Goal: Browse casually: Explore the website without a specific task or goal

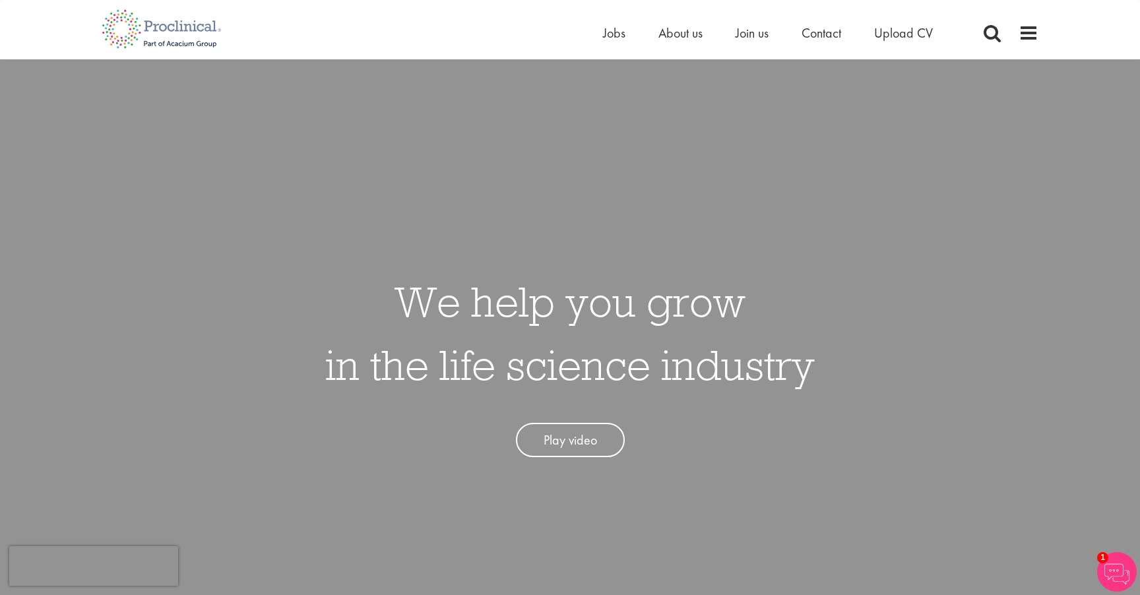
click at [985, 260] on div "We help you grow in the life science industry Play video" at bounding box center [570, 356] width 1160 height 595
drag, startPoint x: 408, startPoint y: 299, endPoint x: 905, endPoint y: 411, distance: 509.3
click at [903, 411] on div "We help you grow in the life science industry Play video" at bounding box center [570, 356] width 1160 height 595
click at [905, 411] on div "We help you grow in the life science industry Play video" at bounding box center [570, 356] width 1160 height 595
click at [1024, 34] on span at bounding box center [1029, 33] width 20 height 20
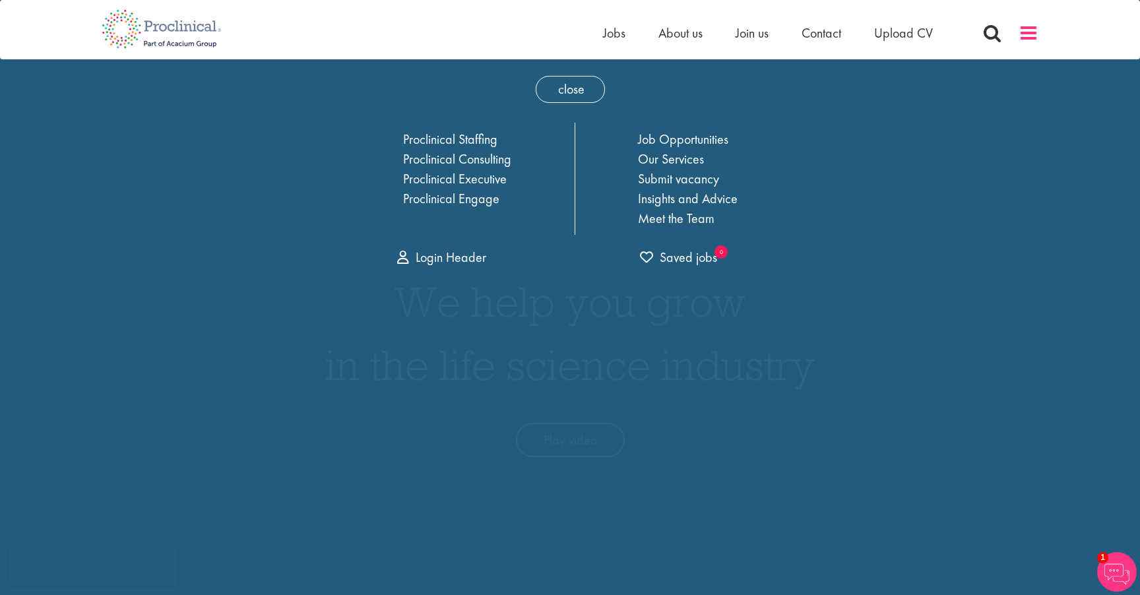
click at [1024, 34] on span at bounding box center [1029, 33] width 20 height 20
click at [575, 84] on span "close" at bounding box center [570, 89] width 69 height 27
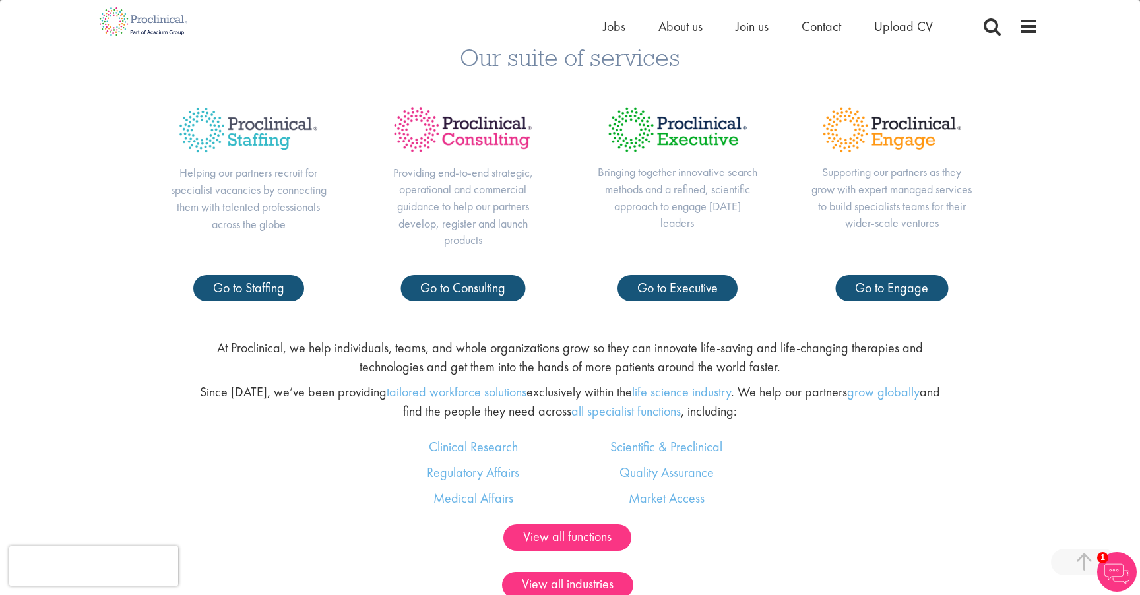
click at [510, 348] on p "At Proclinical, we help individuals, teams, and whole organizations grow so the…" at bounding box center [569, 357] width 753 height 38
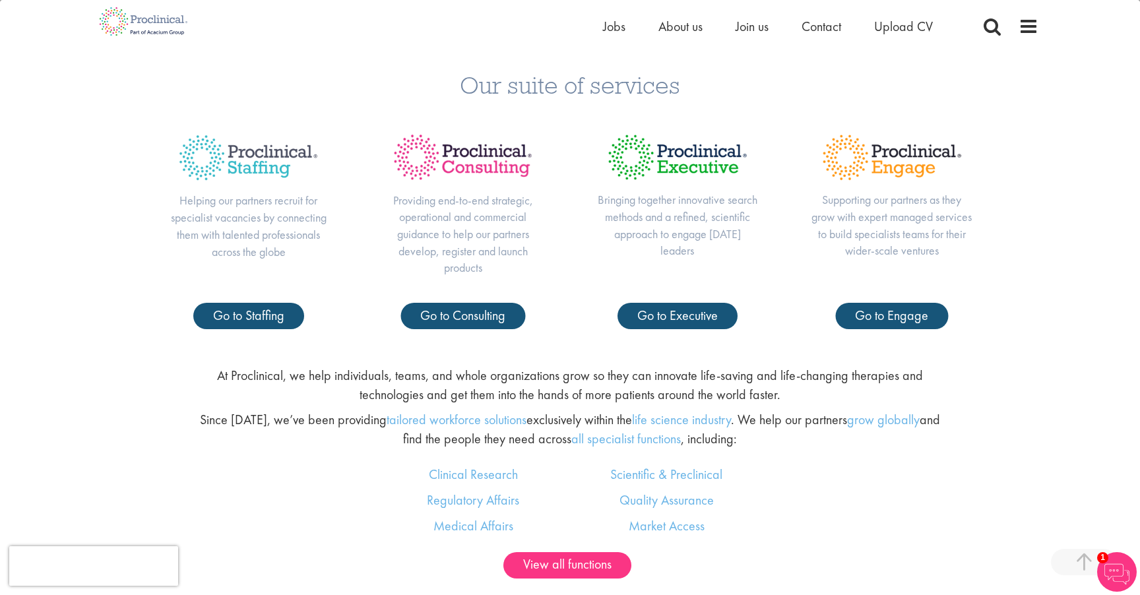
scroll to position [616, 0]
